Goal: Task Accomplishment & Management: Manage account settings

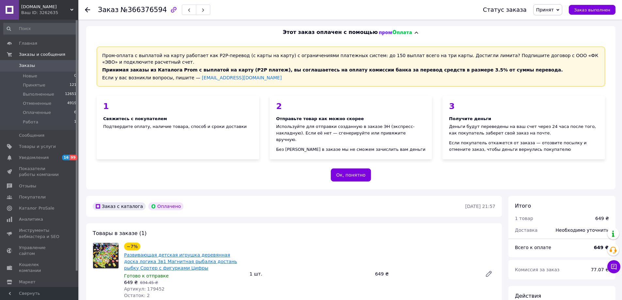
click at [200, 256] on link "Развивающая детская игрушка деревянная доска логика 3в1 Магнитная рыбалка доста…" at bounding box center [180, 261] width 113 height 18
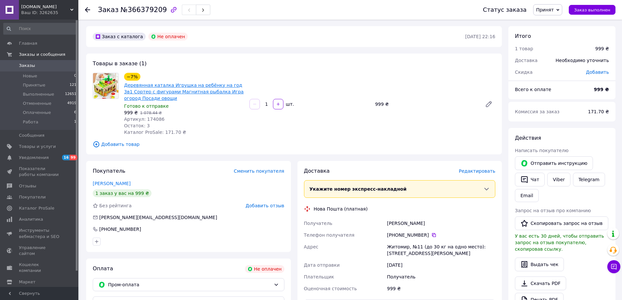
click at [210, 90] on link "Деревянная каталка Игрушка на ребёнку на год 3в1 Сортер с фигурами Магнитная ры…" at bounding box center [183, 92] width 119 height 18
